Goal: Task Accomplishment & Management: Manage account settings

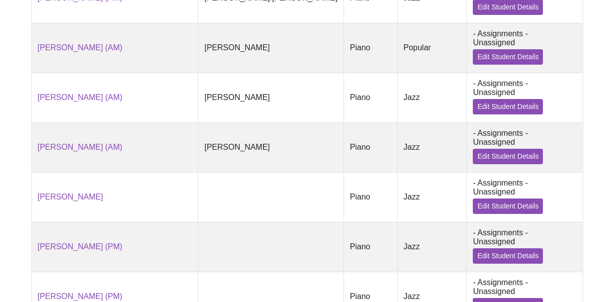
scroll to position [605, 0]
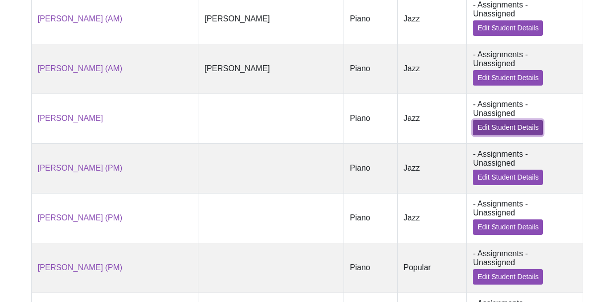
click at [543, 120] on link "Edit Student Details" at bounding box center [508, 127] width 70 height 15
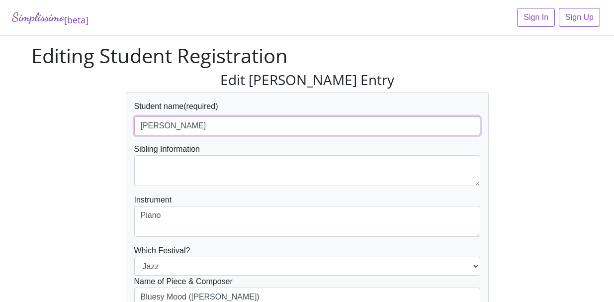
click at [217, 129] on input "[PERSON_NAME]" at bounding box center [307, 125] width 346 height 19
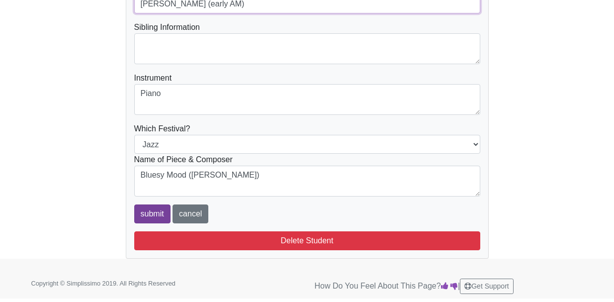
type input "[PERSON_NAME] (early AM)"
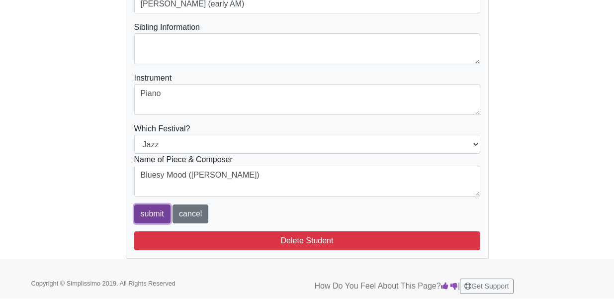
click at [159, 217] on input "submit" at bounding box center [152, 213] width 36 height 19
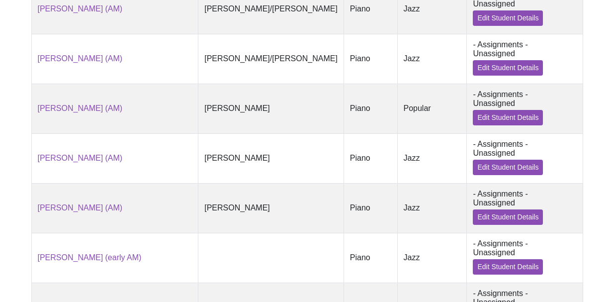
scroll to position [466, 0]
